Goal: Information Seeking & Learning: Learn about a topic

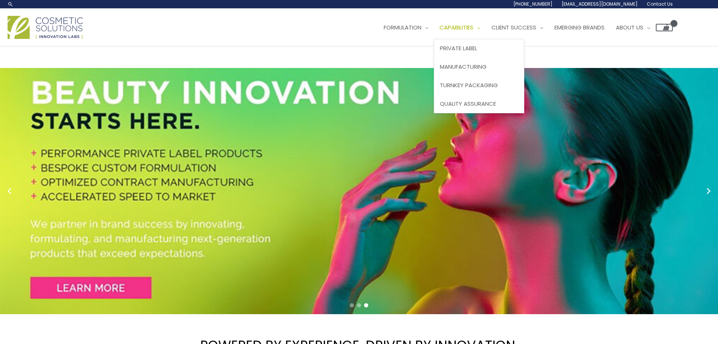
click at [474, 26] on span "Capabilities" at bounding box center [457, 27] width 34 height 8
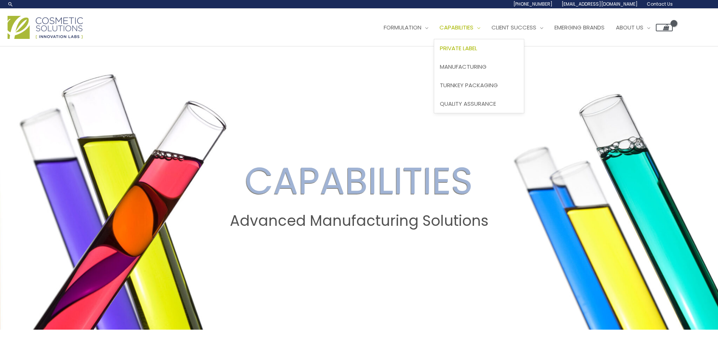
click at [473, 51] on span "Private Label" at bounding box center [458, 48] width 37 height 8
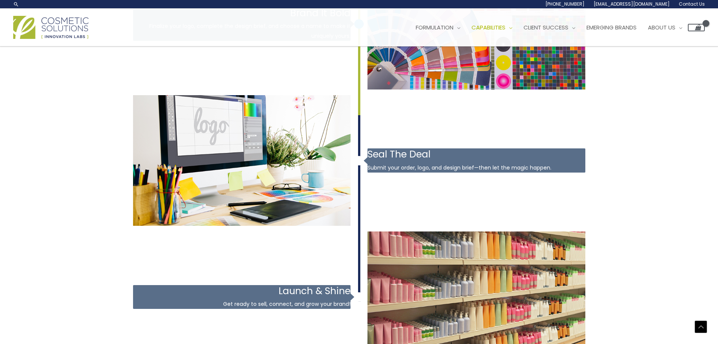
scroll to position [1099, 0]
